Goal: Navigation & Orientation: Find specific page/section

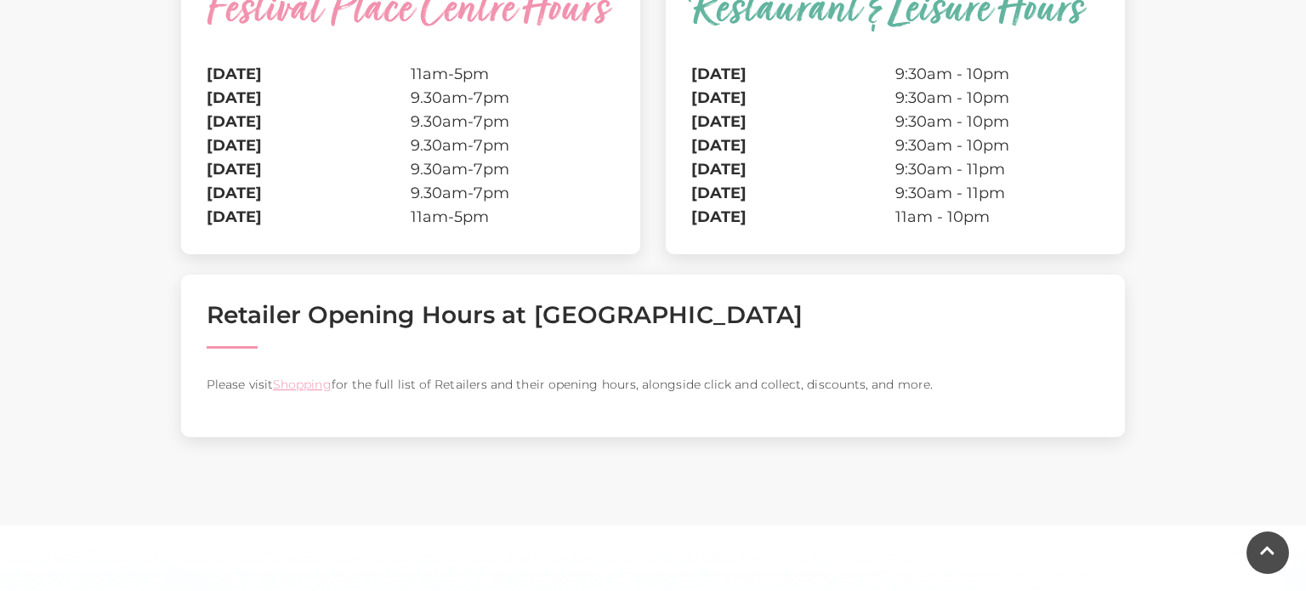
scroll to position [578, 0]
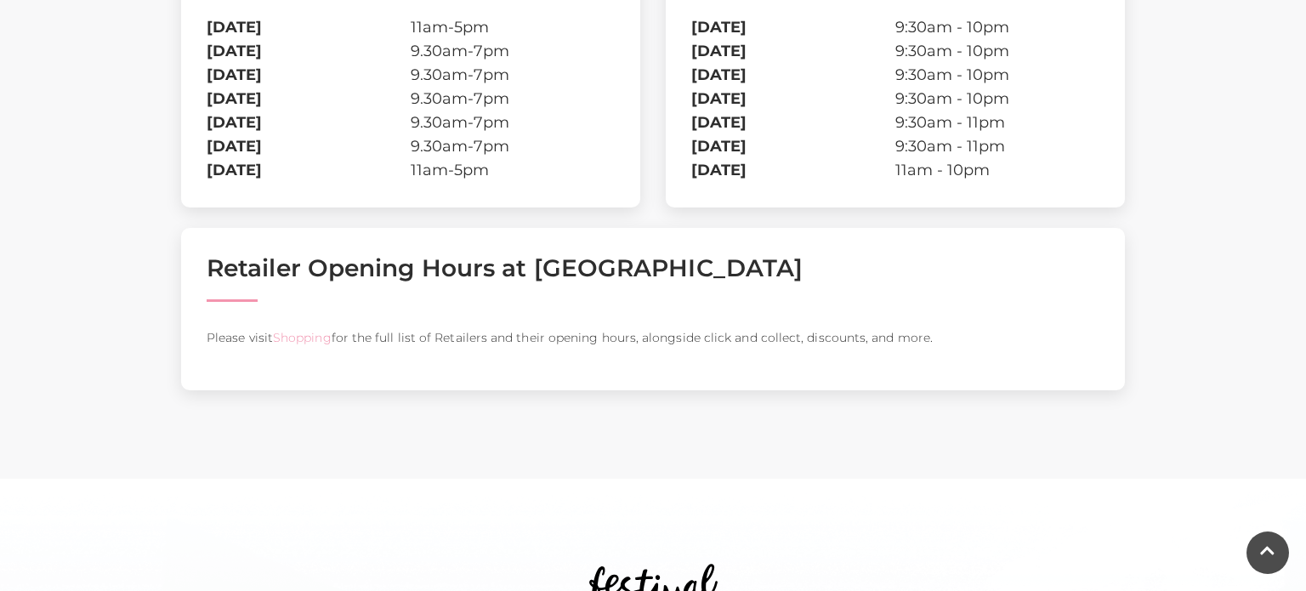
click at [285, 333] on link "Shopping" at bounding box center [302, 337] width 59 height 15
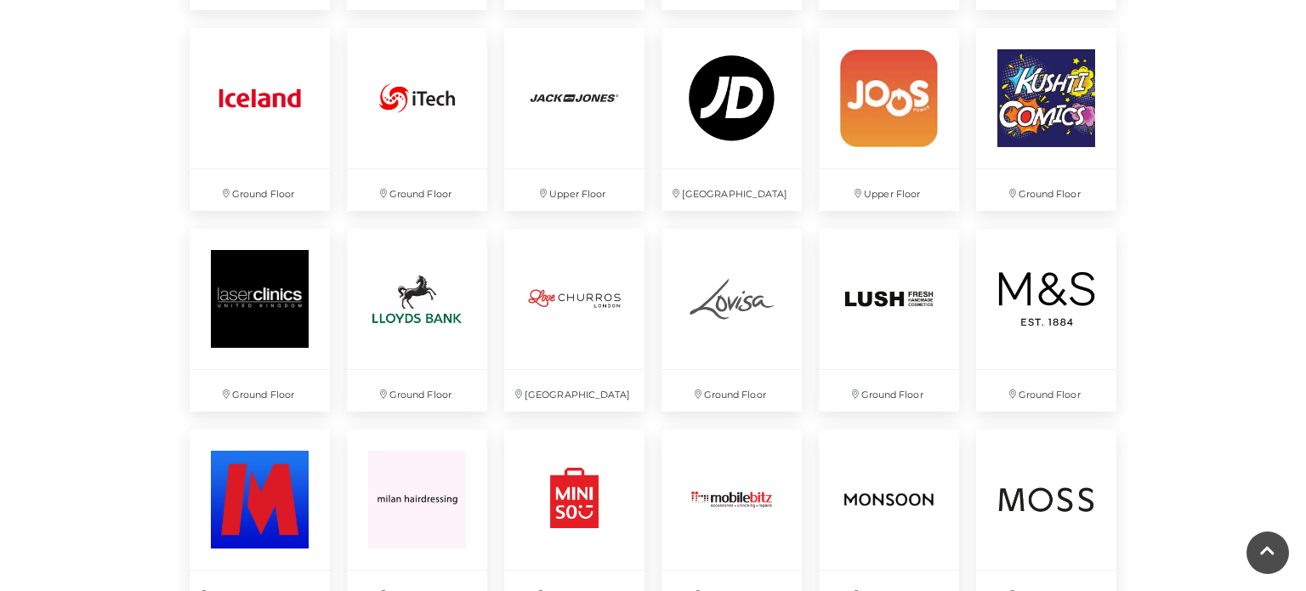
scroll to position [2653, 0]
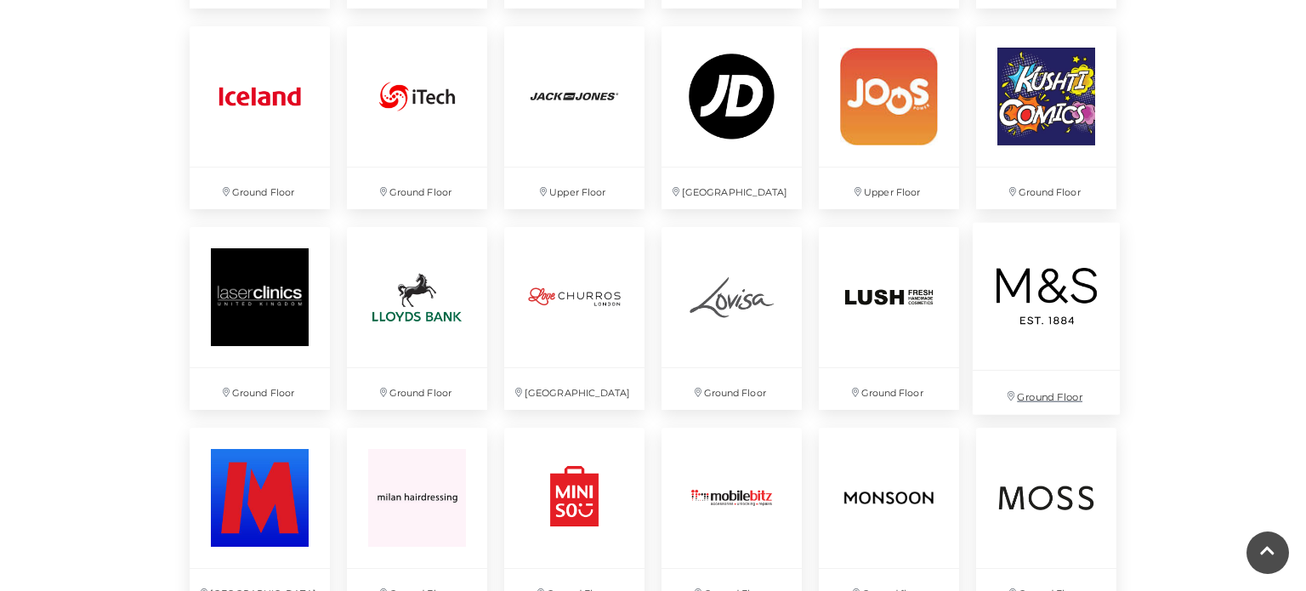
click at [1022, 330] on img at bounding box center [1045, 296] width 147 height 147
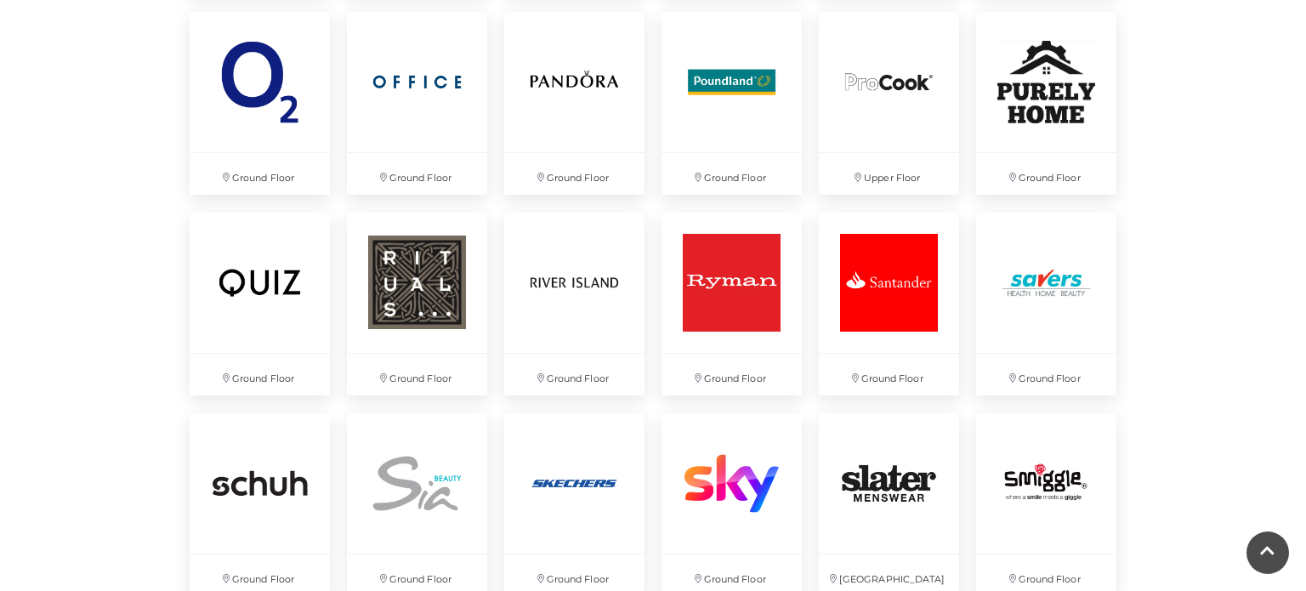
scroll to position [3435, 0]
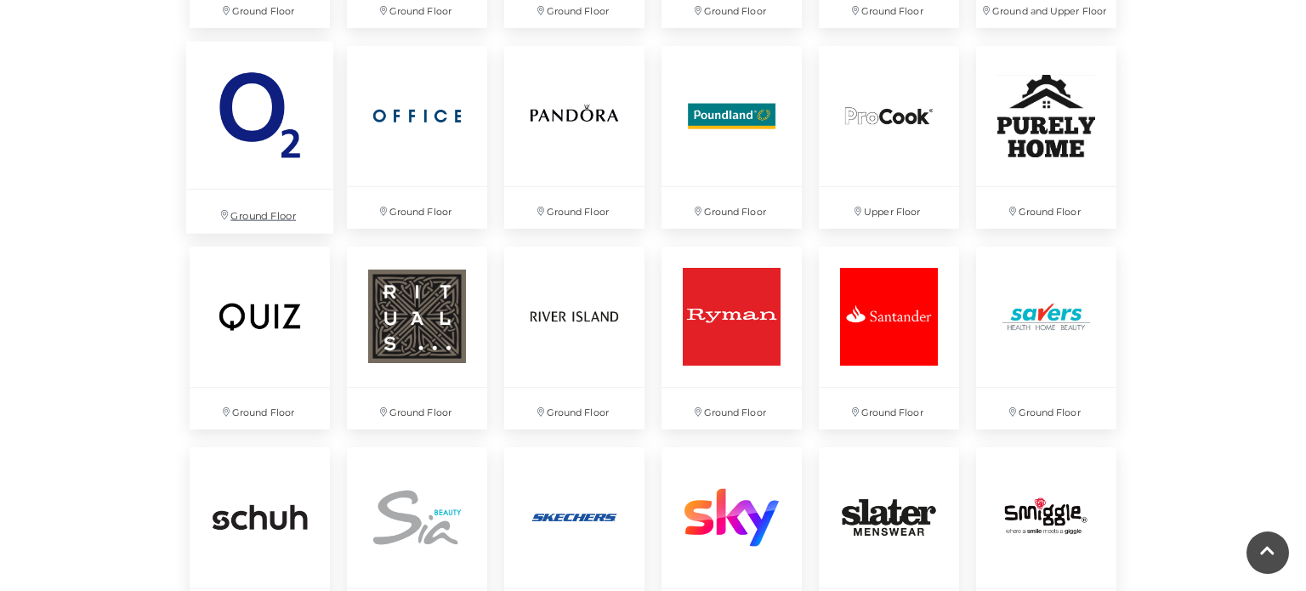
click at [261, 183] on img at bounding box center [259, 115] width 147 height 147
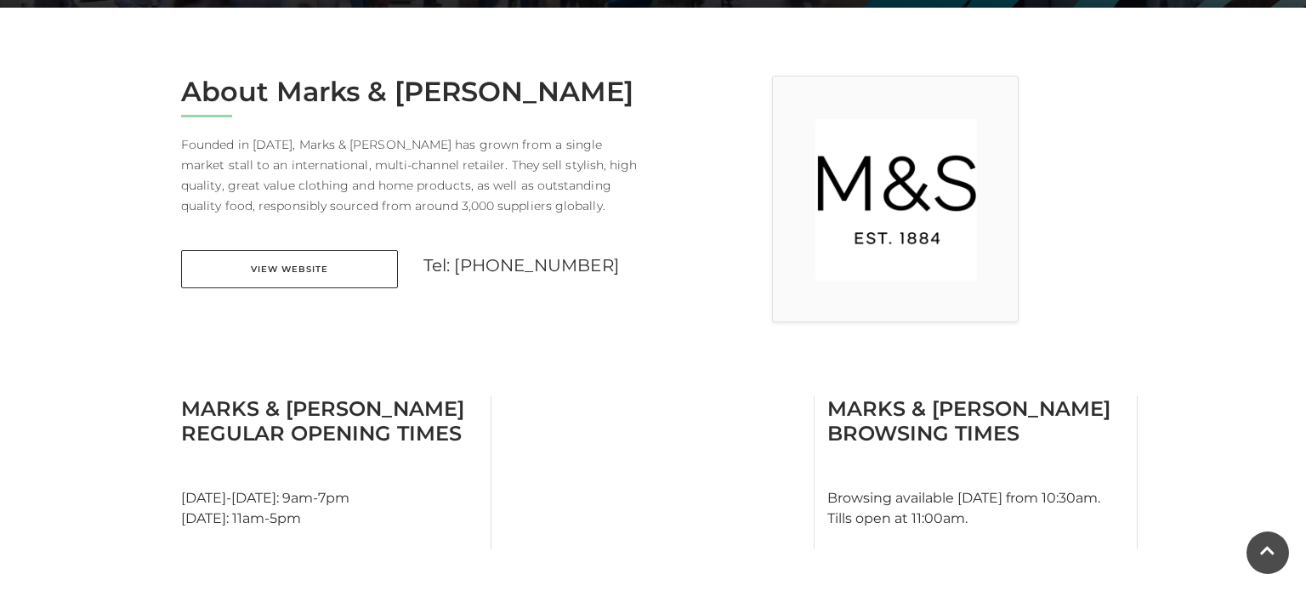
scroll to position [442, 0]
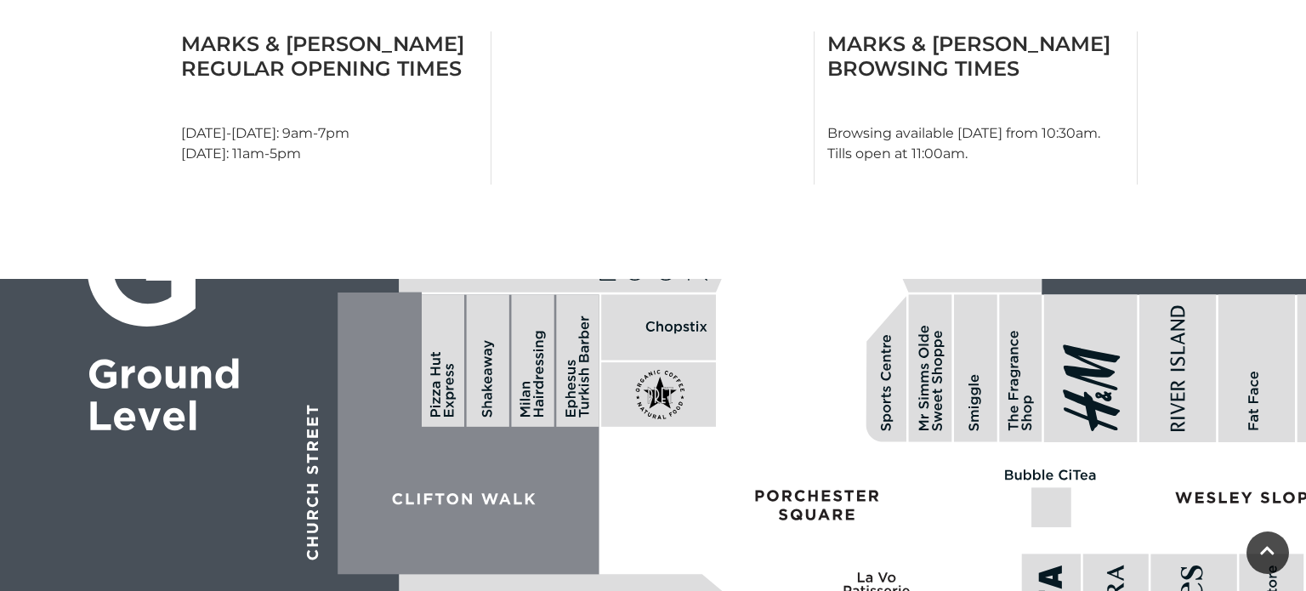
scroll to position [748, 0]
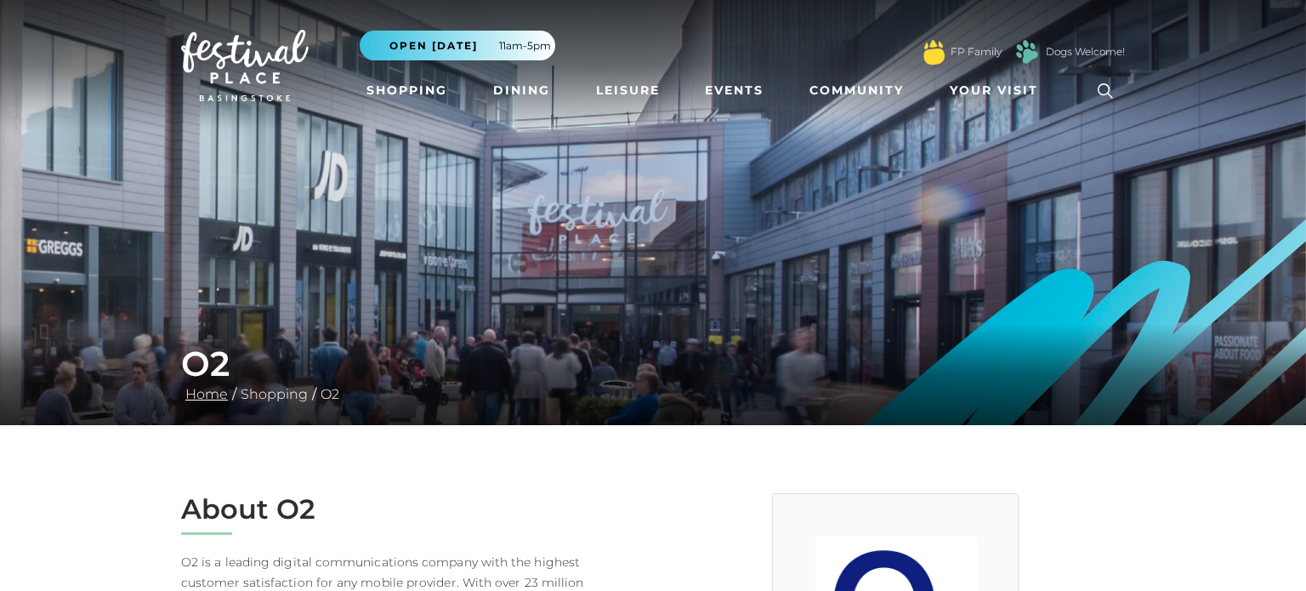
click at [197, 395] on link "Home" at bounding box center [206, 394] width 51 height 16
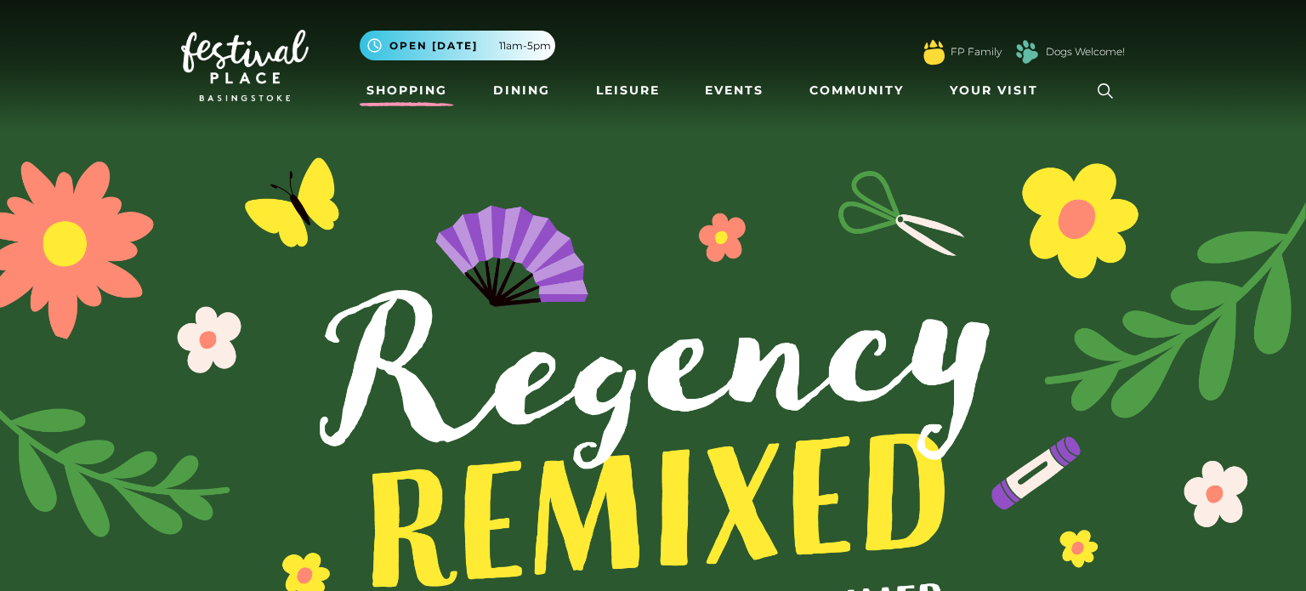
click at [403, 90] on link "Shopping" at bounding box center [407, 90] width 94 height 31
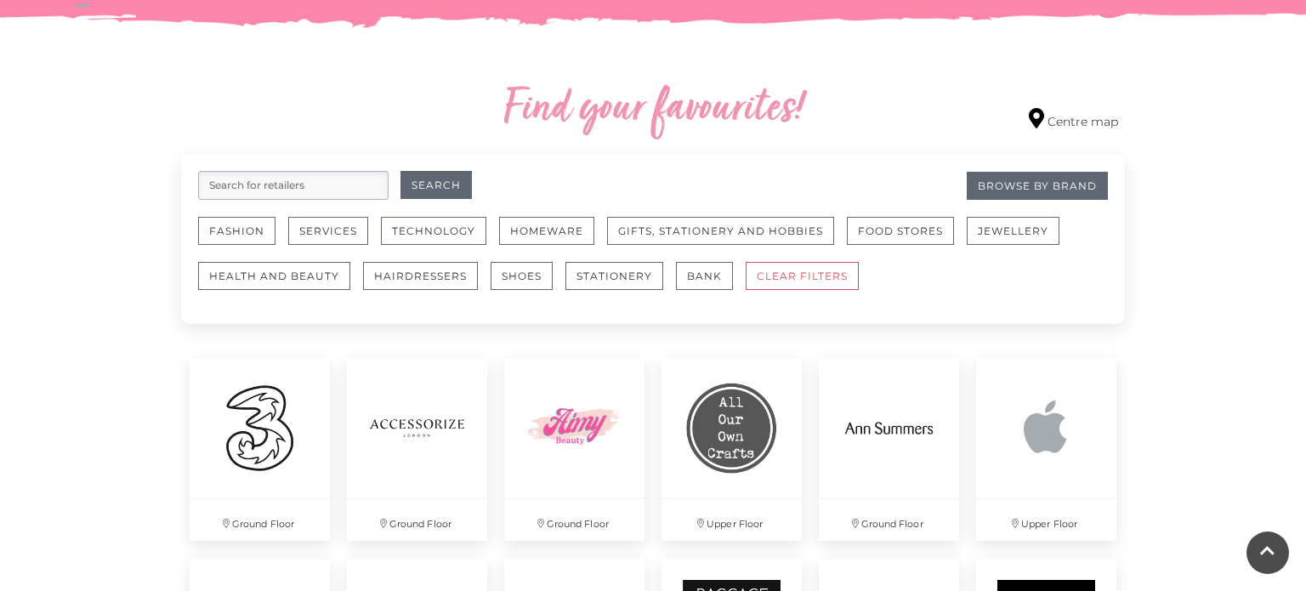
scroll to position [952, 0]
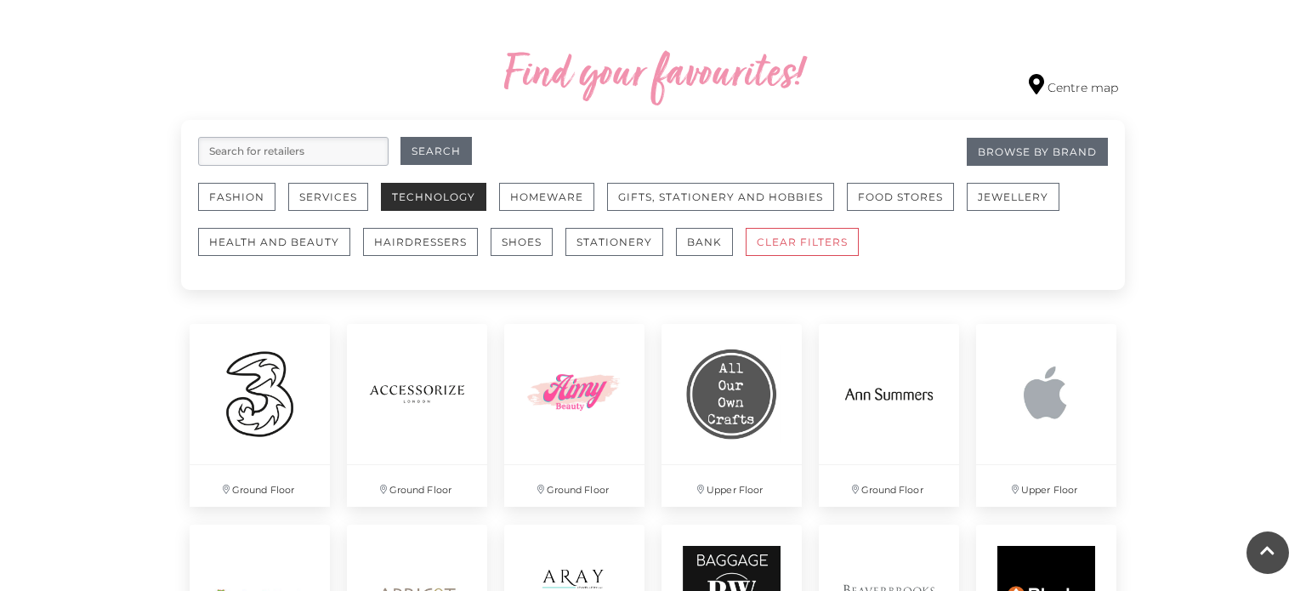
click at [457, 202] on button "Technology" at bounding box center [433, 197] width 105 height 28
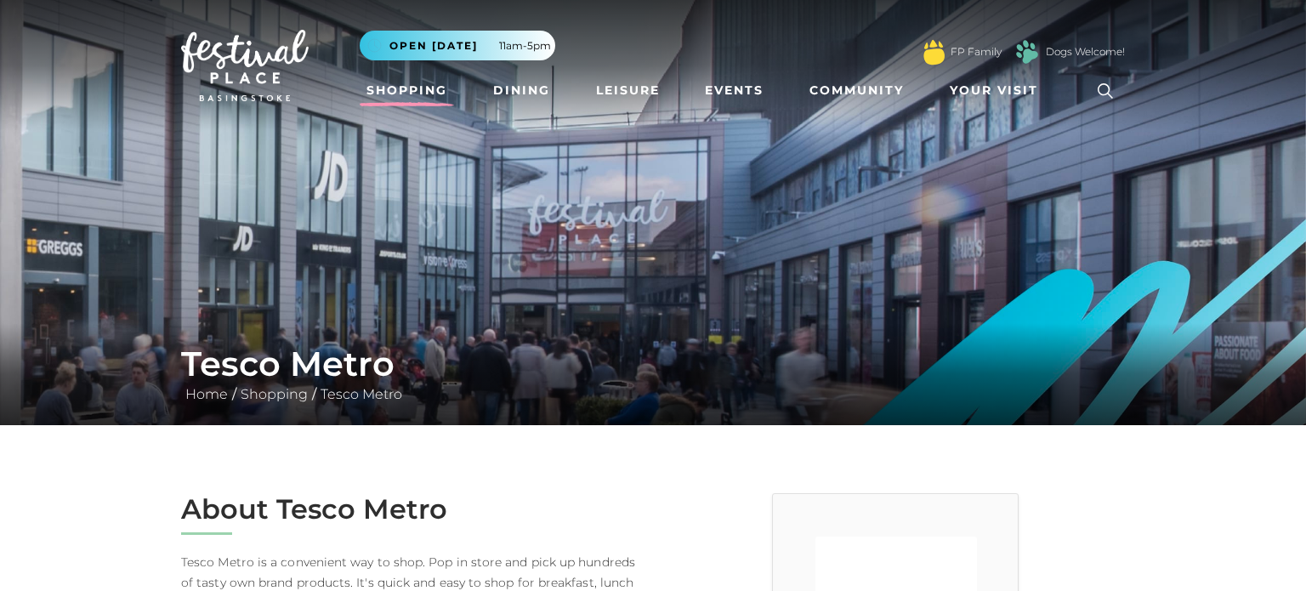
click at [402, 92] on link "Shopping" at bounding box center [407, 90] width 94 height 31
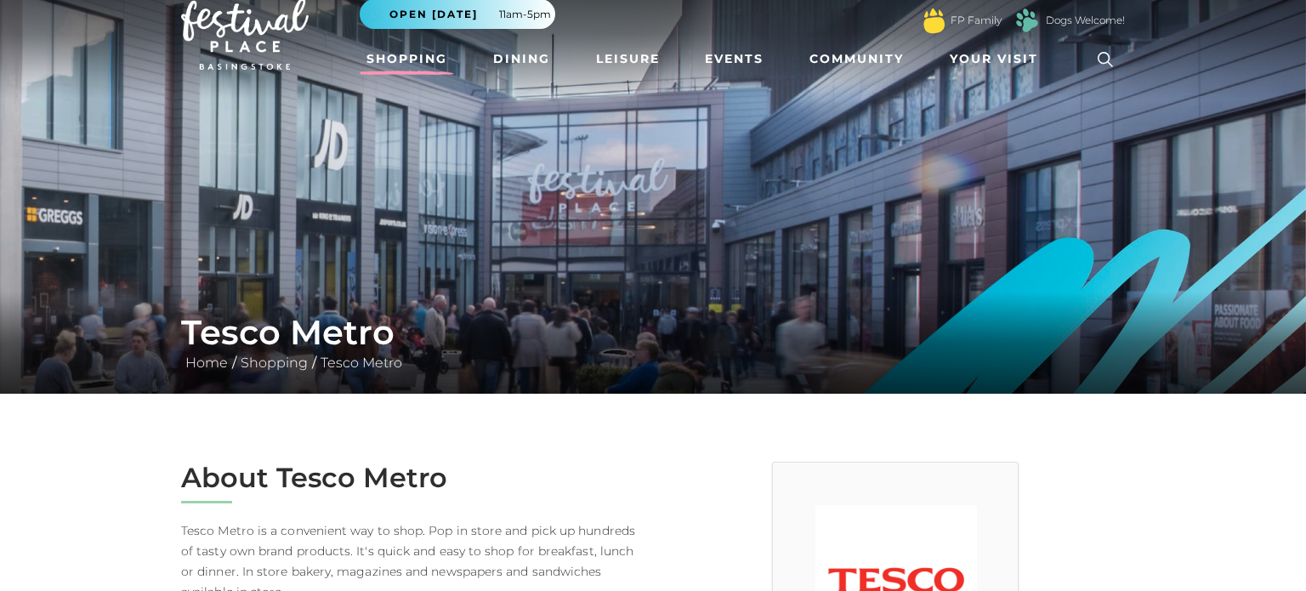
scroll to position [34, 0]
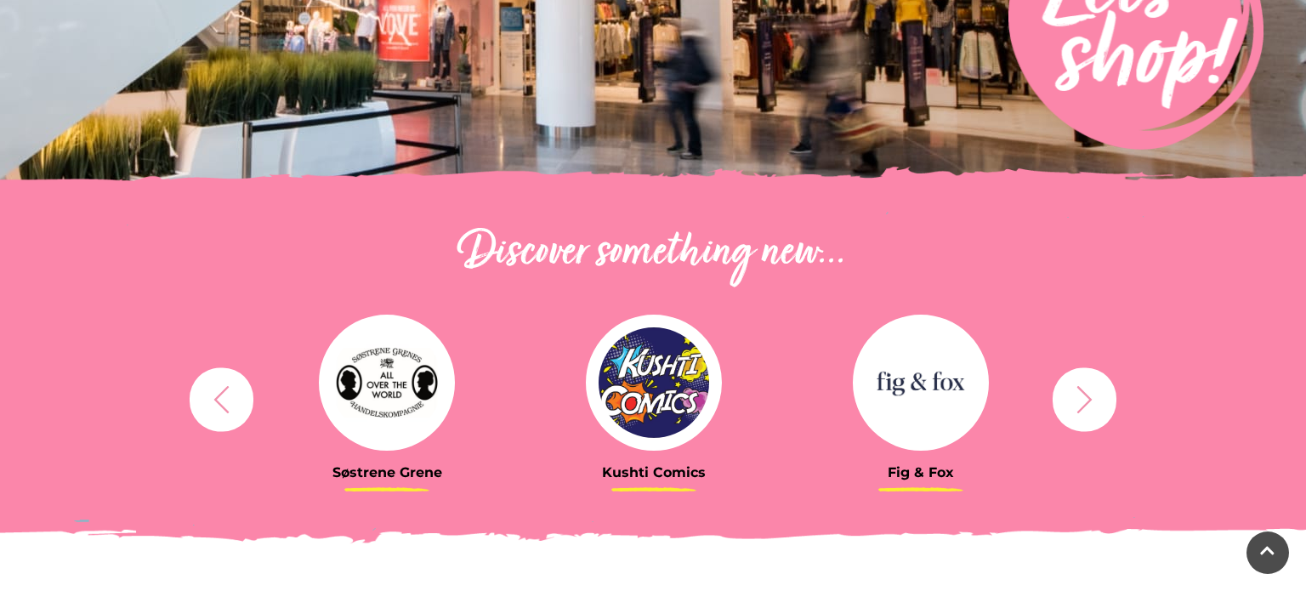
scroll to position [401, 0]
